Goal: Information Seeking & Learning: Learn about a topic

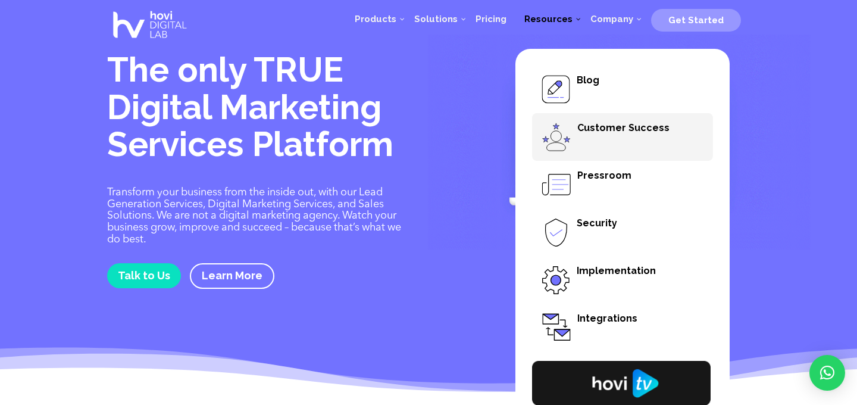
click at [587, 146] on span "Customer Success" at bounding box center [622, 137] width 181 height 48
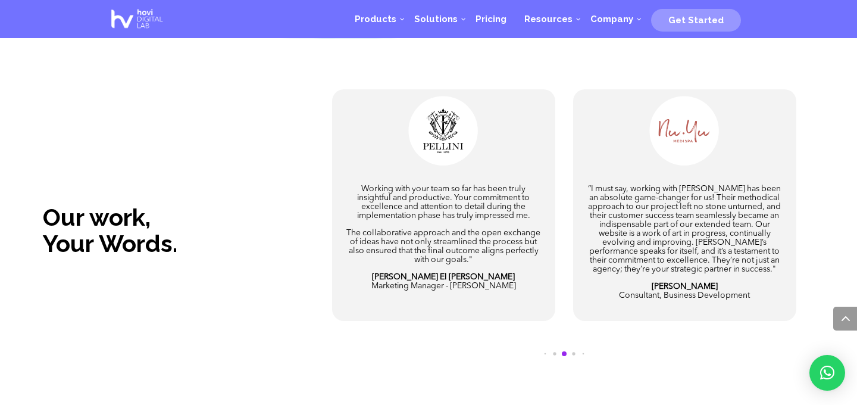
scroll to position [1901, 0]
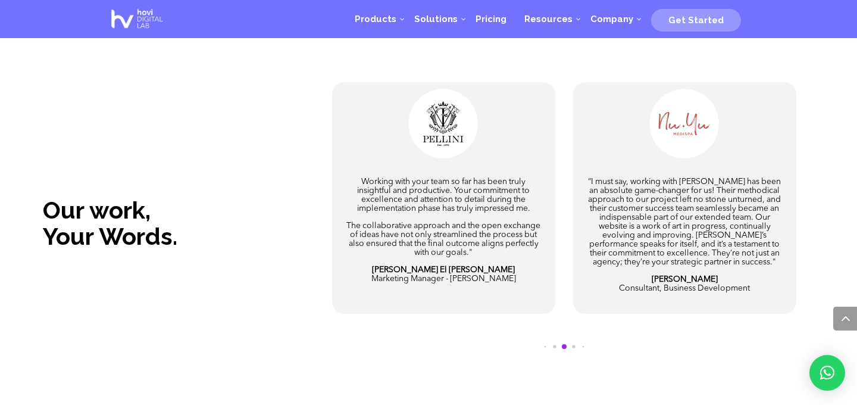
click at [574, 345] on span "Go to slide 6" at bounding box center [573, 346] width 3 height 3
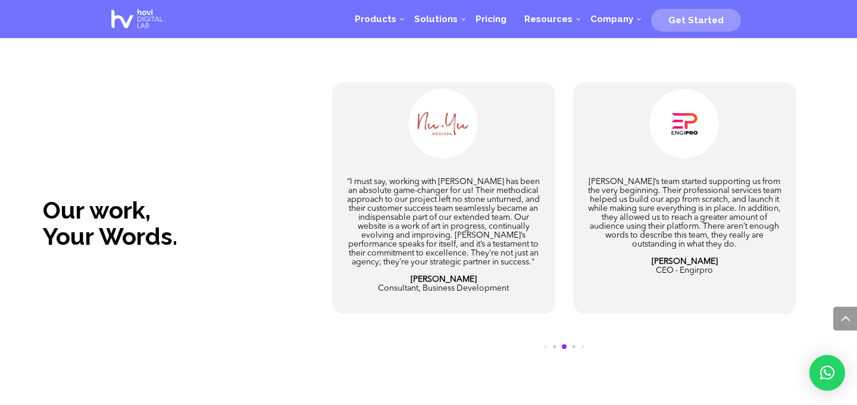
click at [573, 345] on span "Go to slide 7" at bounding box center [573, 346] width 3 height 3
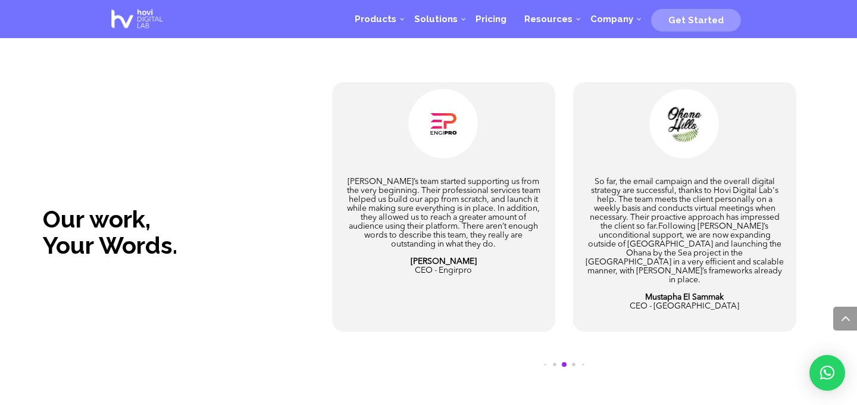
click at [576, 361] on div at bounding box center [564, 367] width 48 height 12
click at [572, 362] on span "Go to slide 8" at bounding box center [573, 363] width 3 height 3
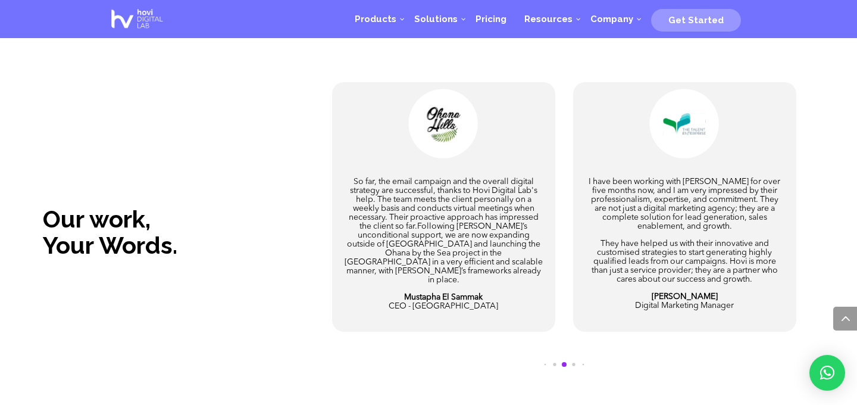
click at [572, 362] on span "Go to slide 9" at bounding box center [573, 363] width 3 height 3
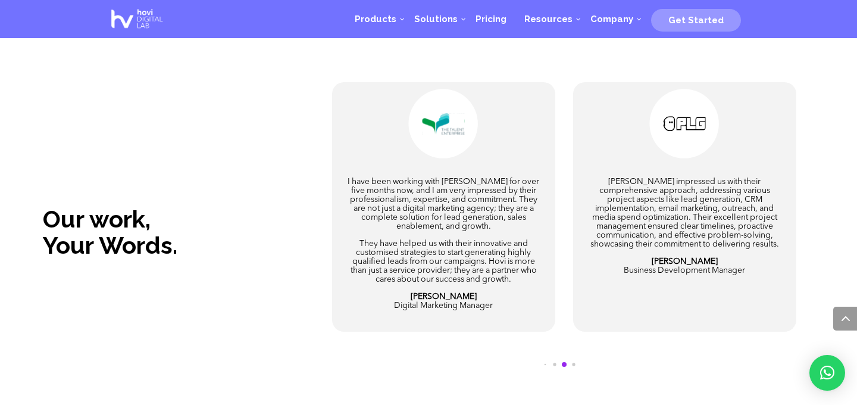
click at [572, 362] on span "Go to slide 10" at bounding box center [573, 363] width 3 height 3
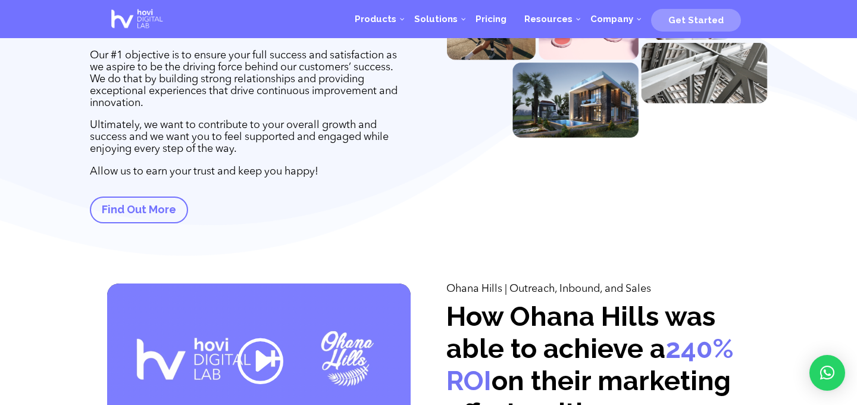
scroll to position [0, 0]
